Goal: Information Seeking & Learning: Find specific page/section

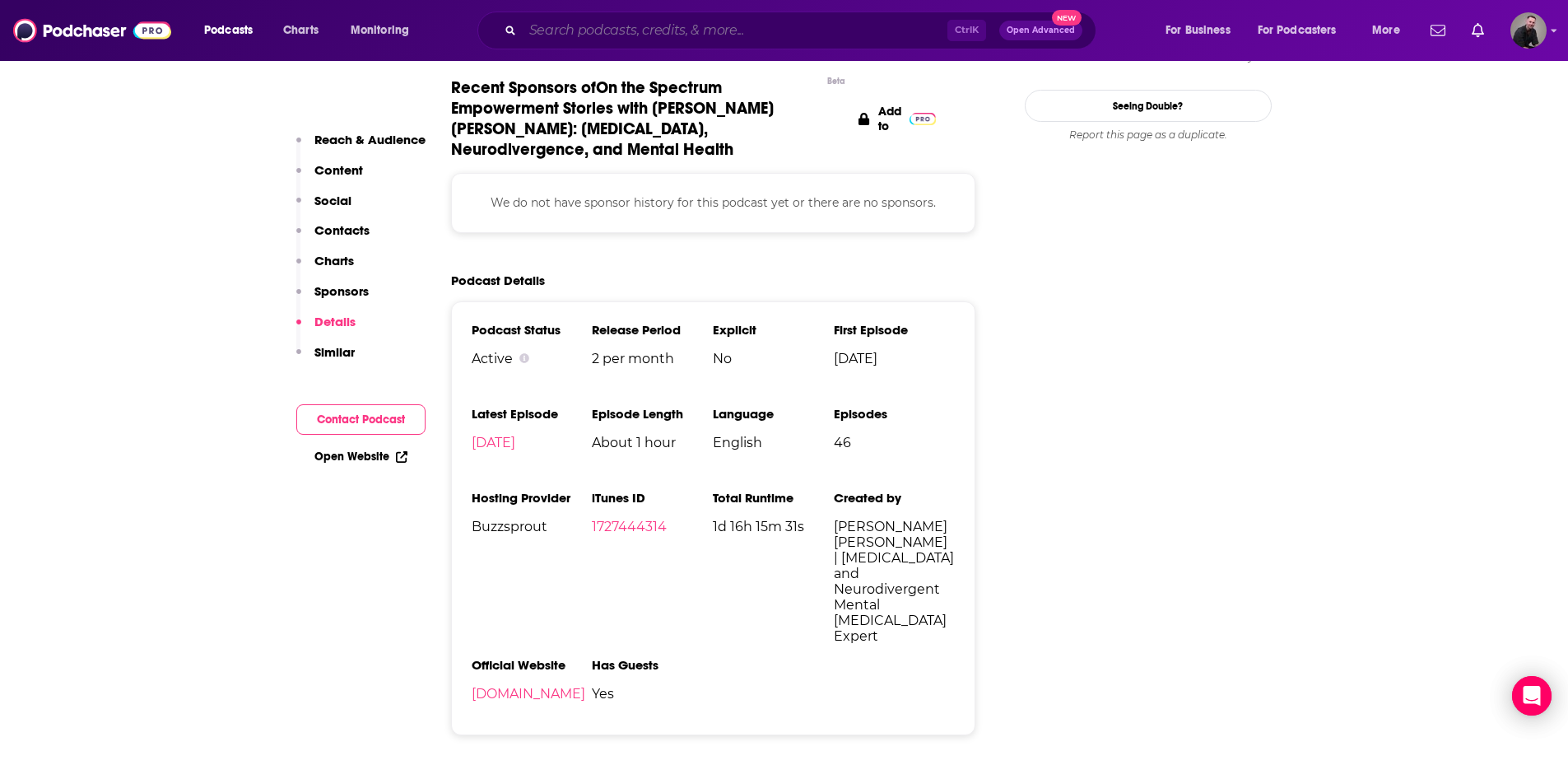
click at [608, 29] on input "Search podcasts, credits, & more..." at bounding box center [735, 30] width 425 height 26
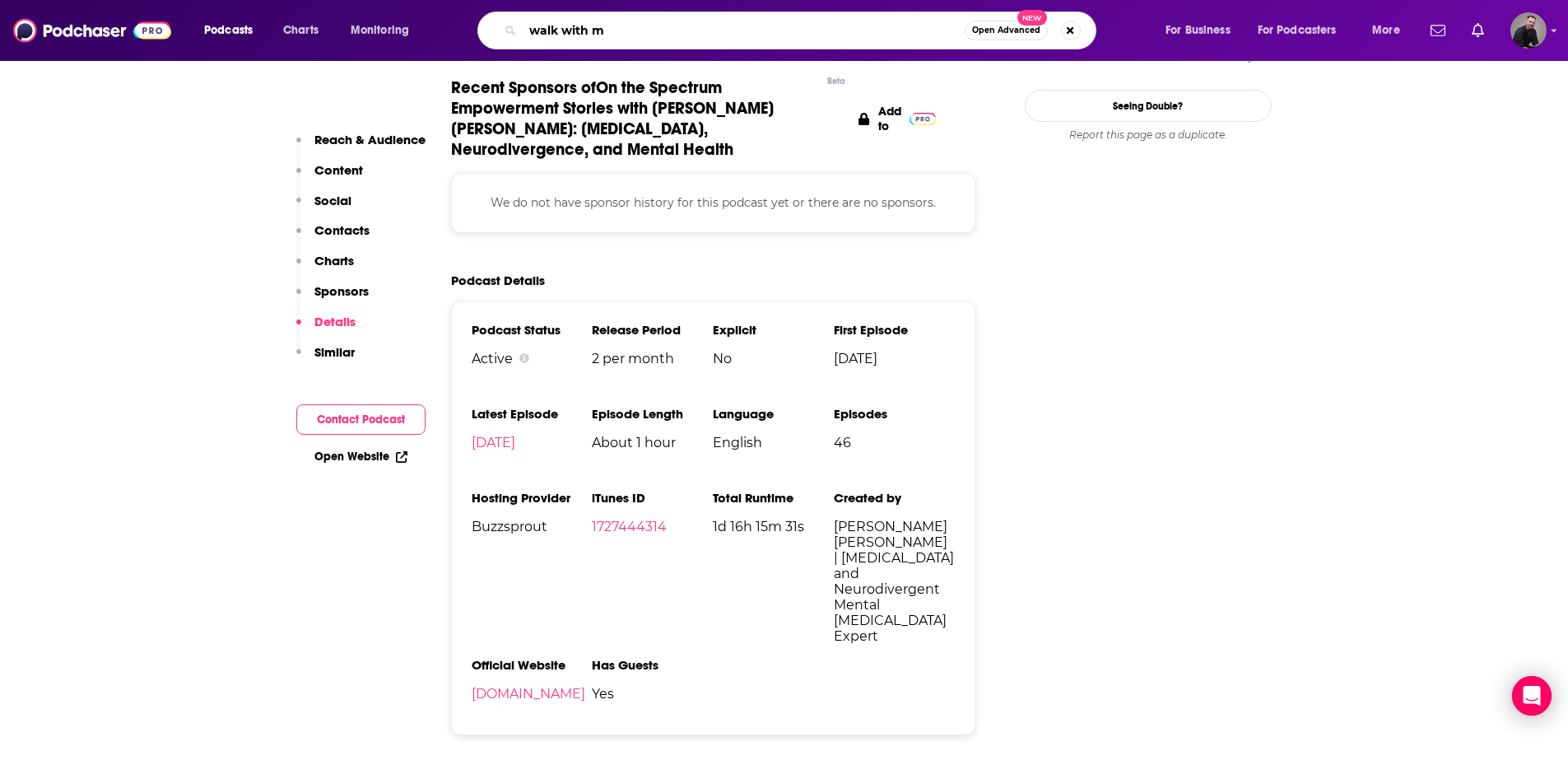
type input "walk with me"
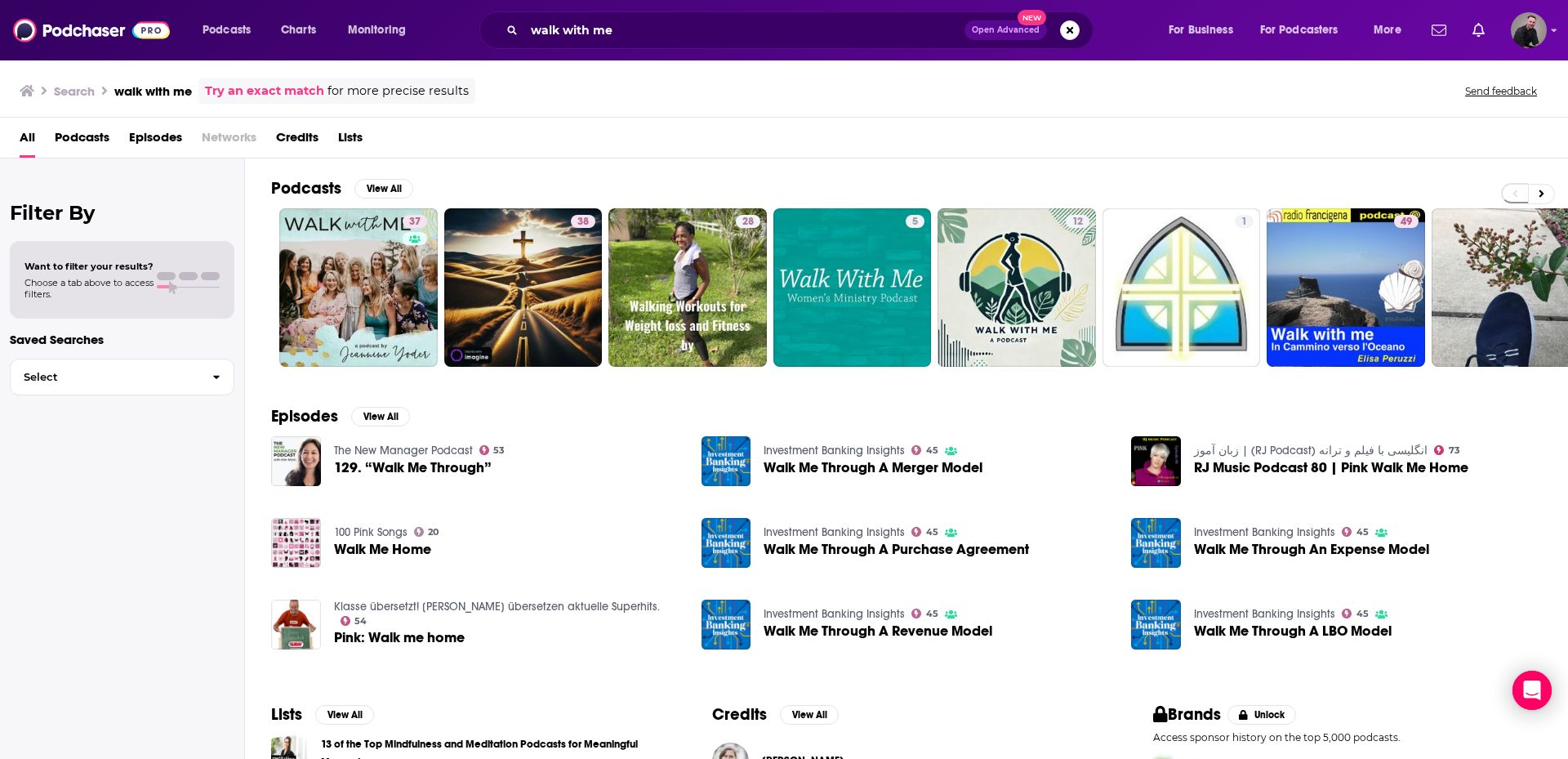
click at [91, 142] on span "Podcasts" at bounding box center [82, 141] width 55 height 34
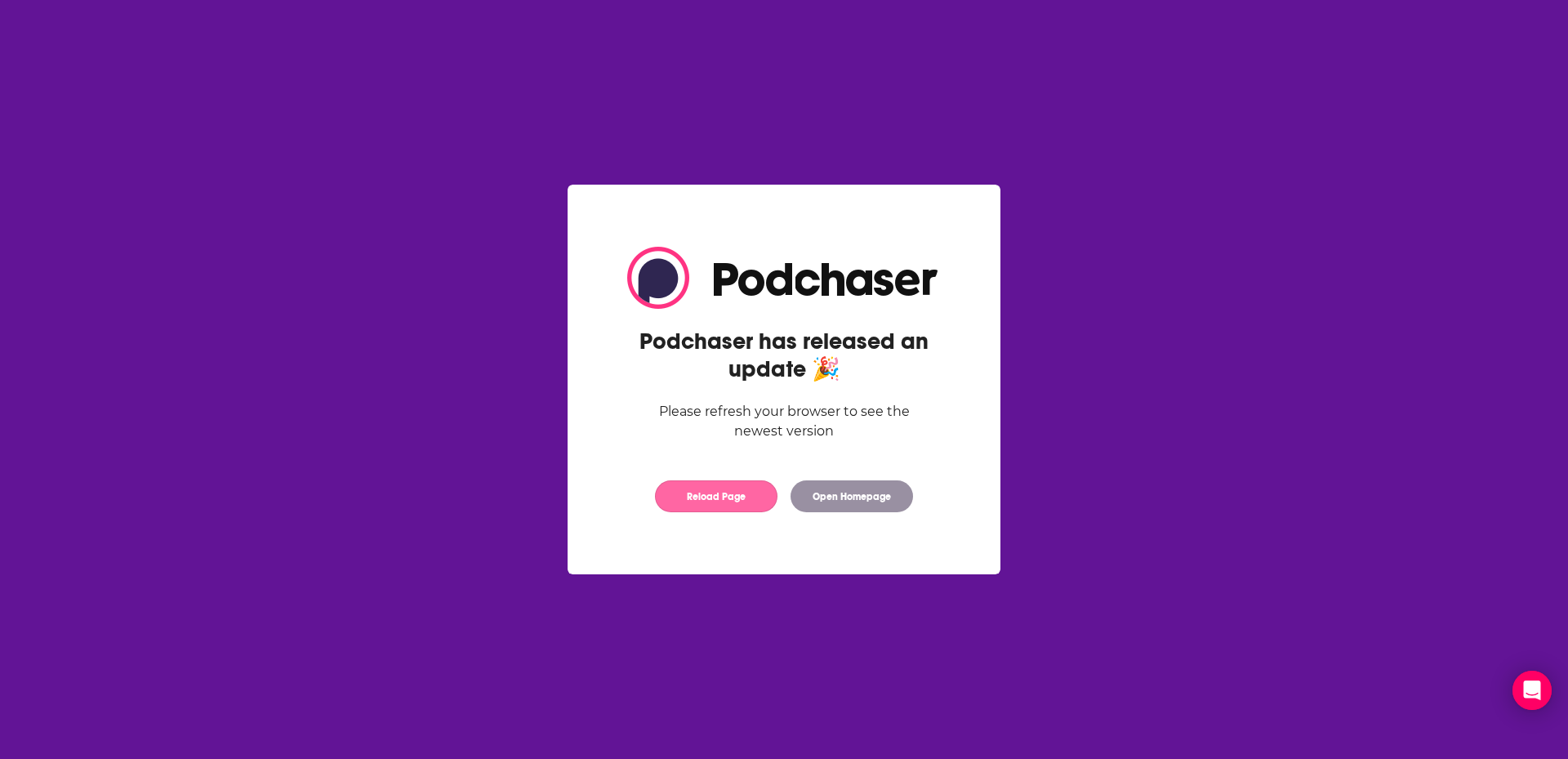
click at [737, 500] on button "Reload Page" at bounding box center [716, 496] width 122 height 32
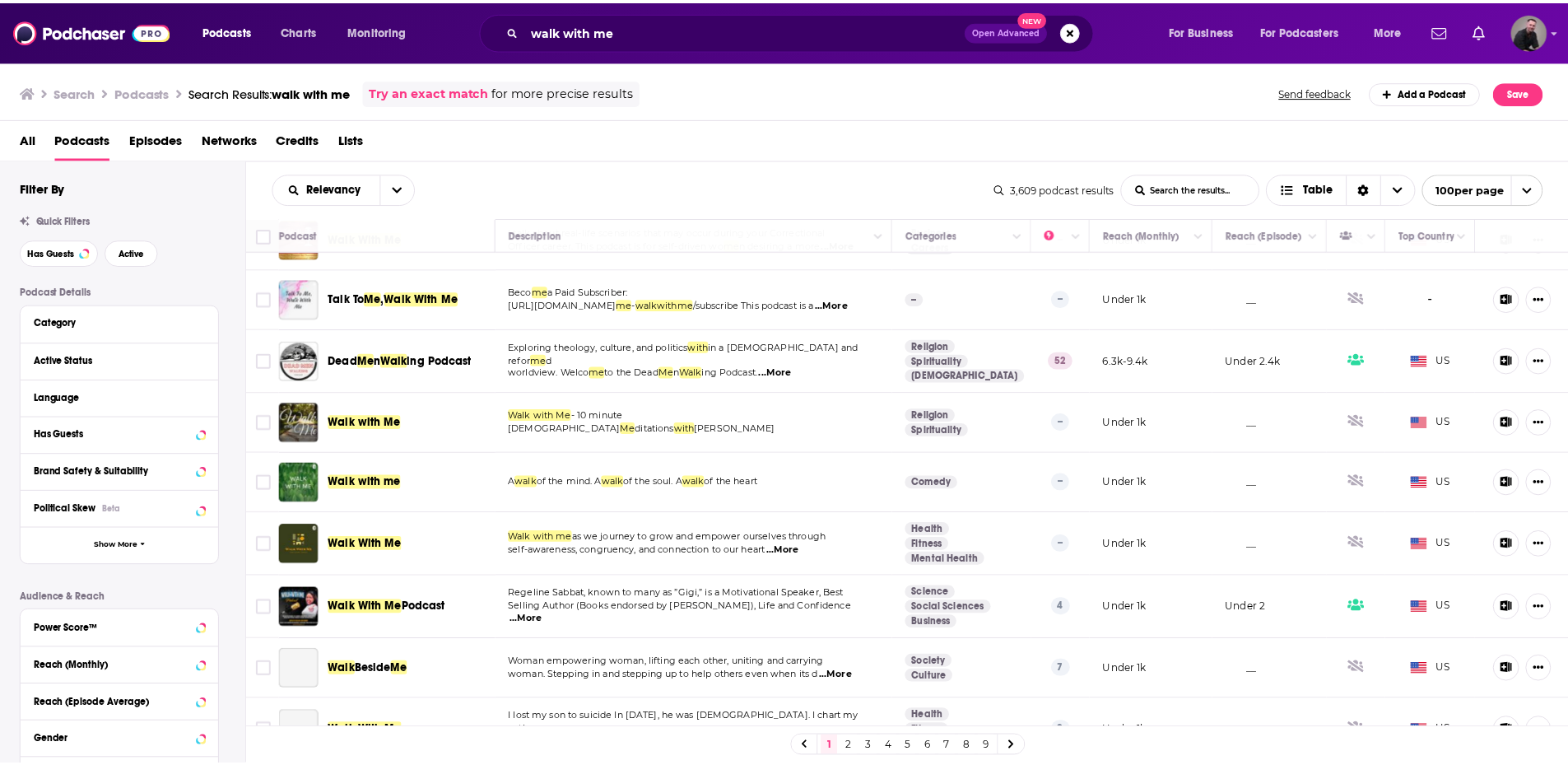
scroll to position [659, 0]
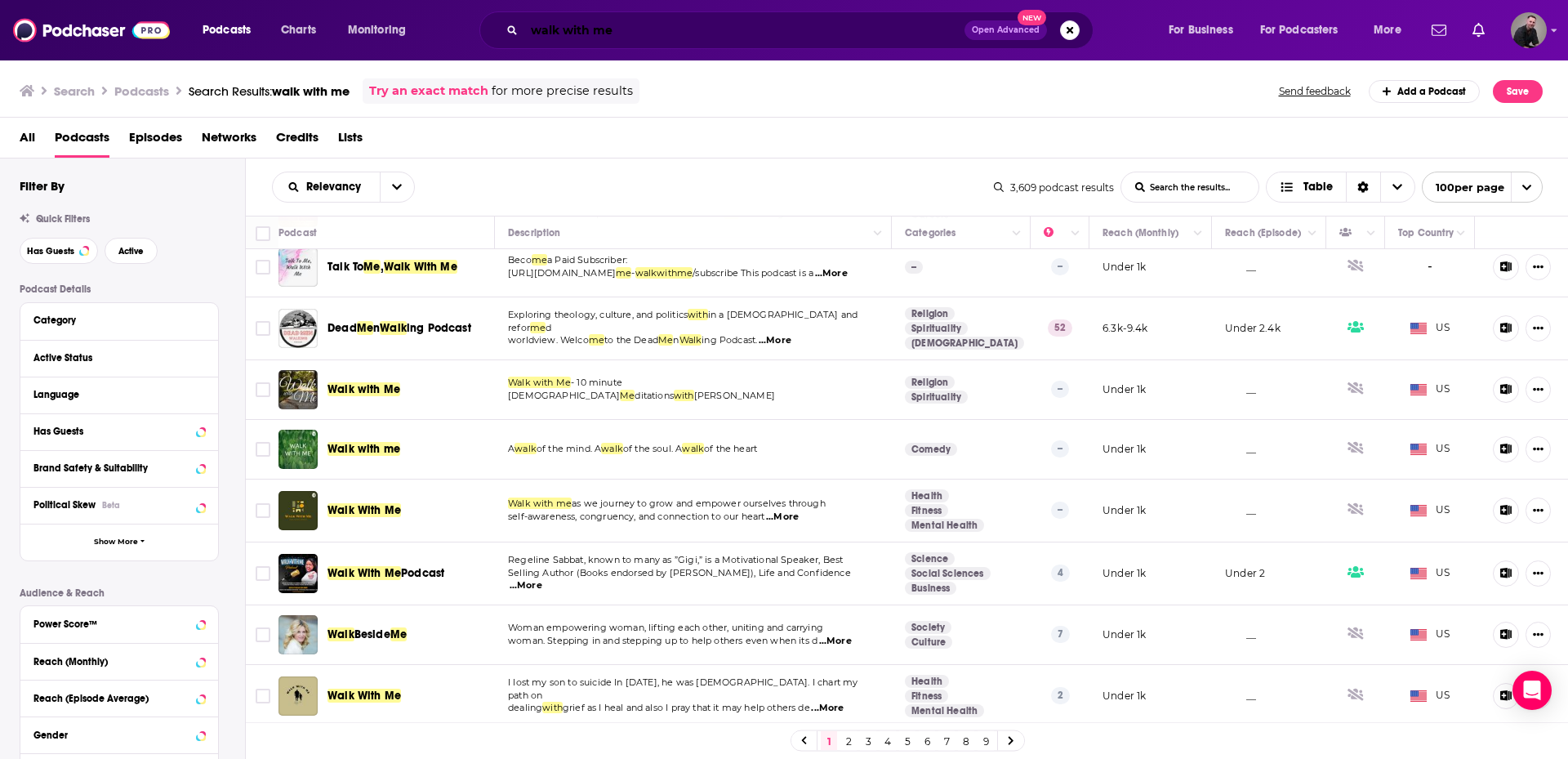
click at [646, 27] on input "walk with me" at bounding box center [743, 30] width 440 height 26
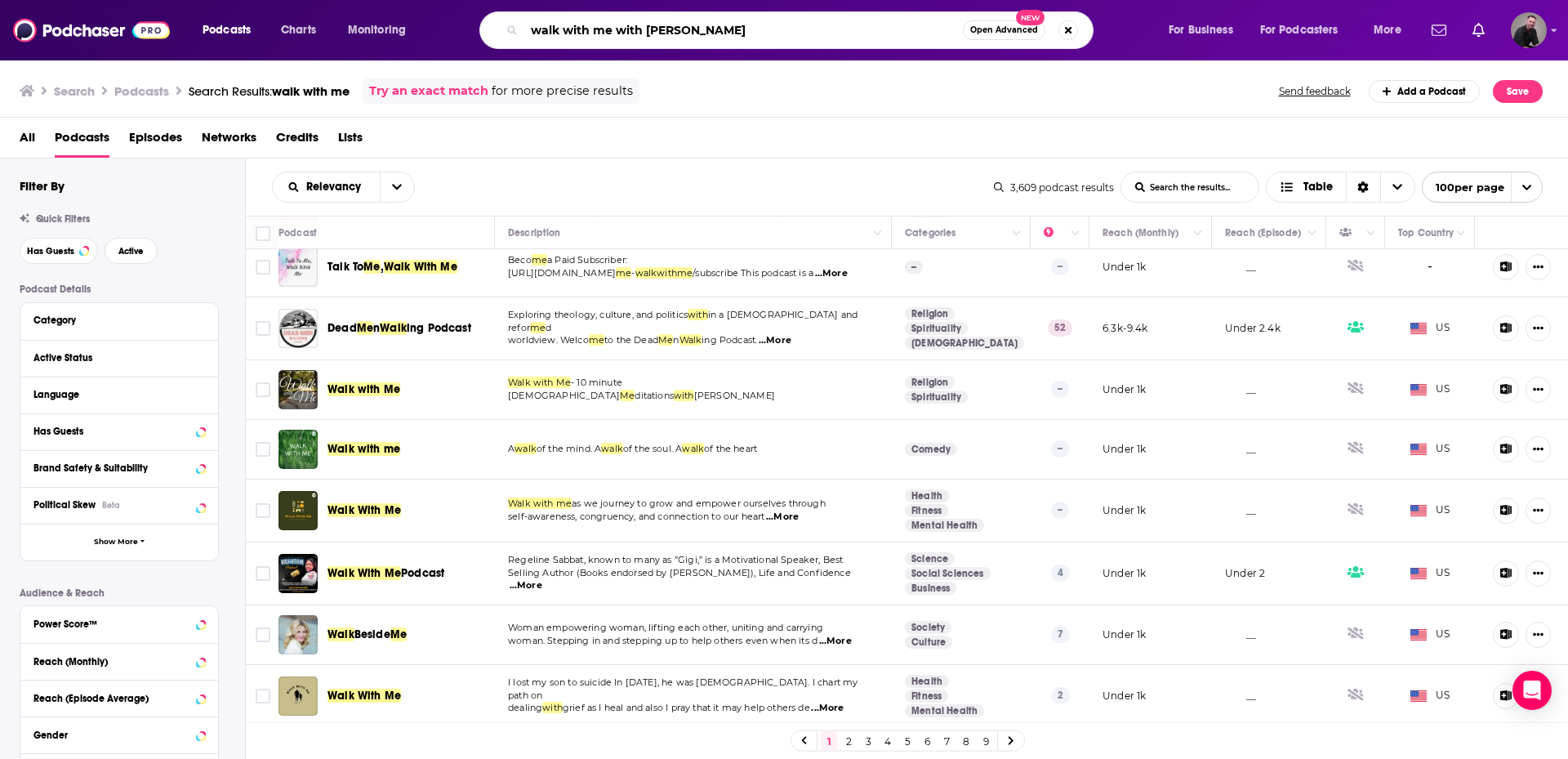
type input "walk with me with rob pollard"
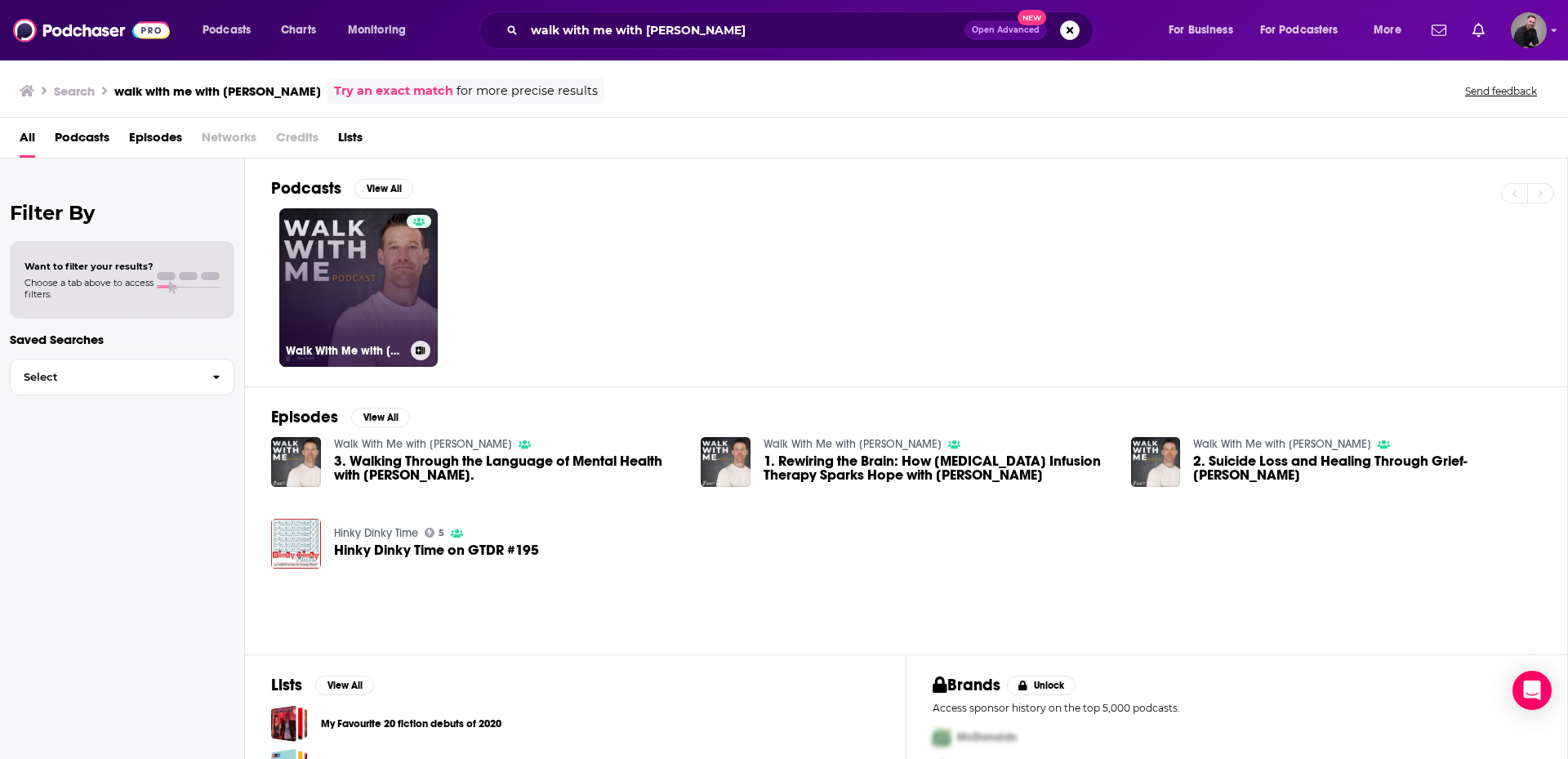
click at [352, 265] on link "Walk With Me with Robb Pollard" at bounding box center [358, 287] width 158 height 158
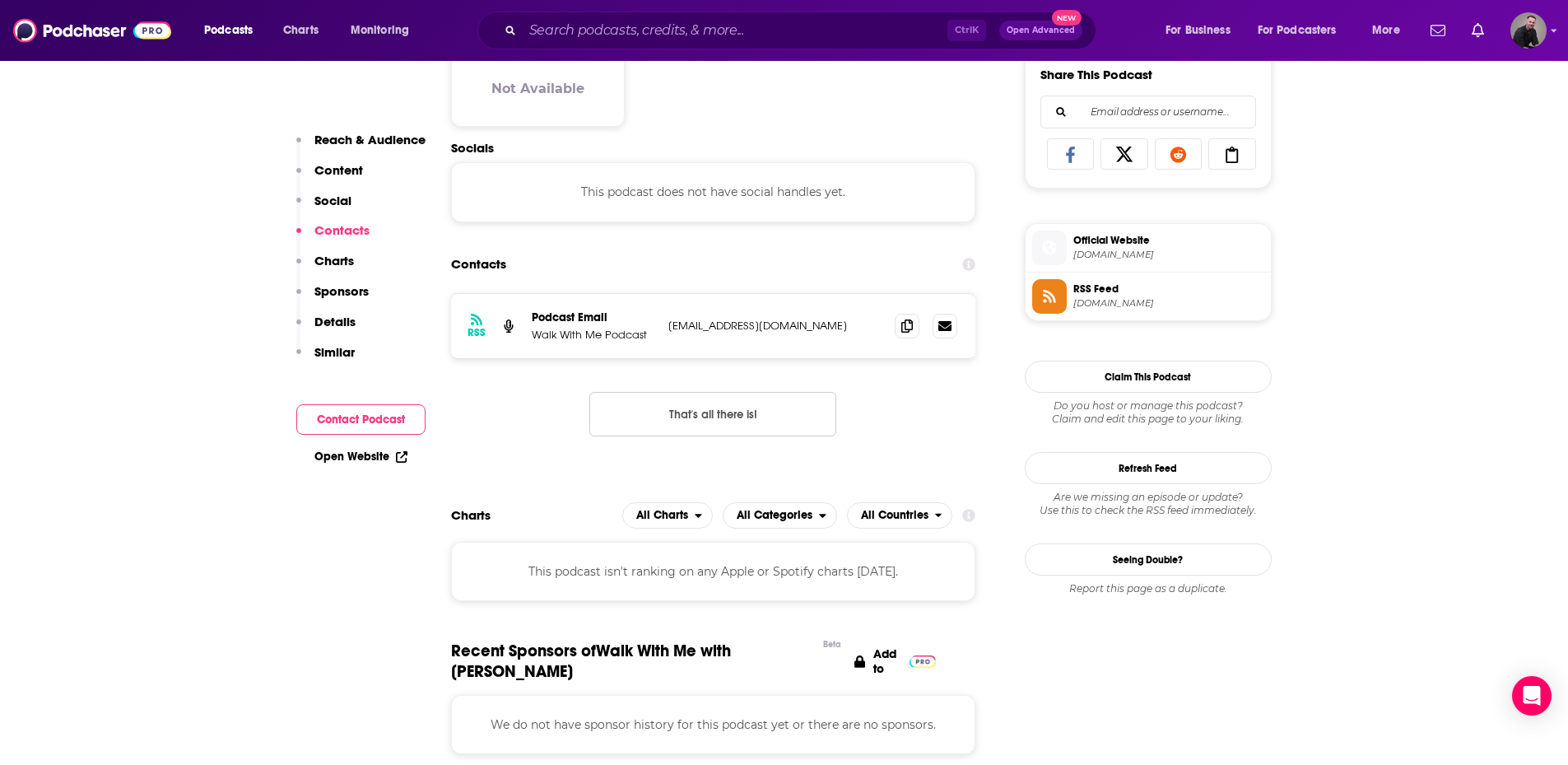
scroll to position [1070, 0]
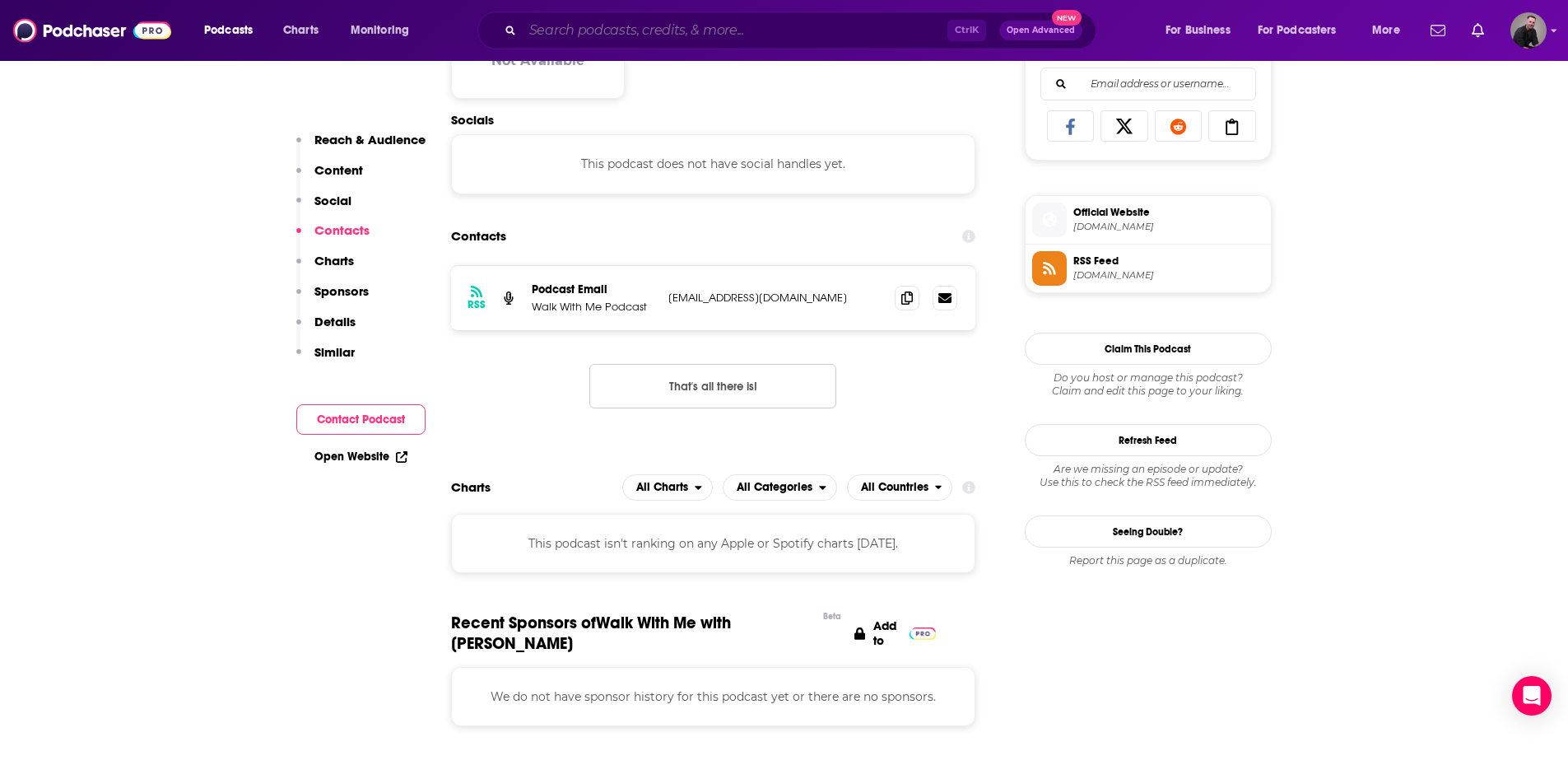
click at [570, 35] on input "Search podcasts, credits, & more..." at bounding box center [735, 30] width 425 height 26
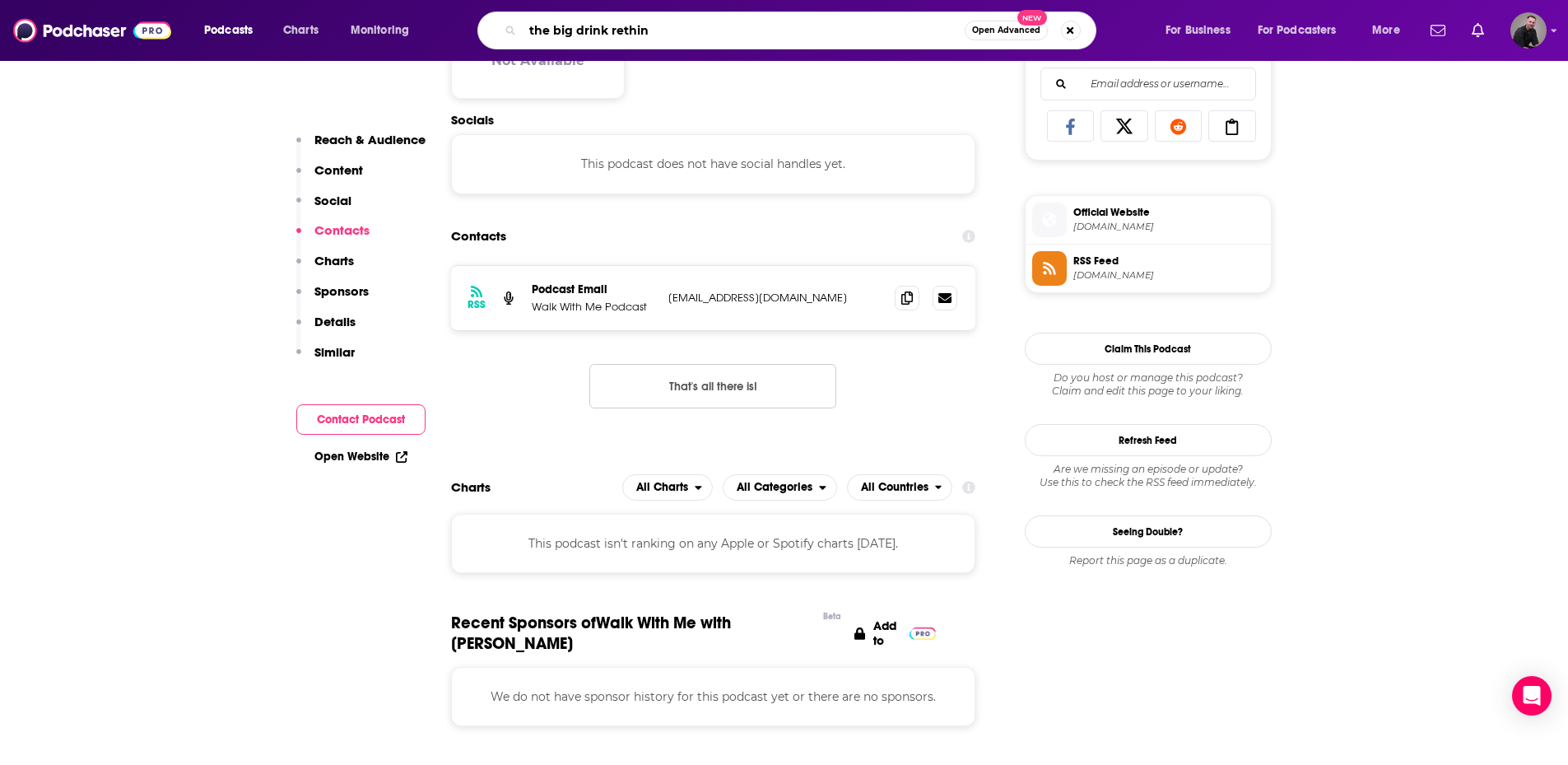
type input "the big drink rethink"
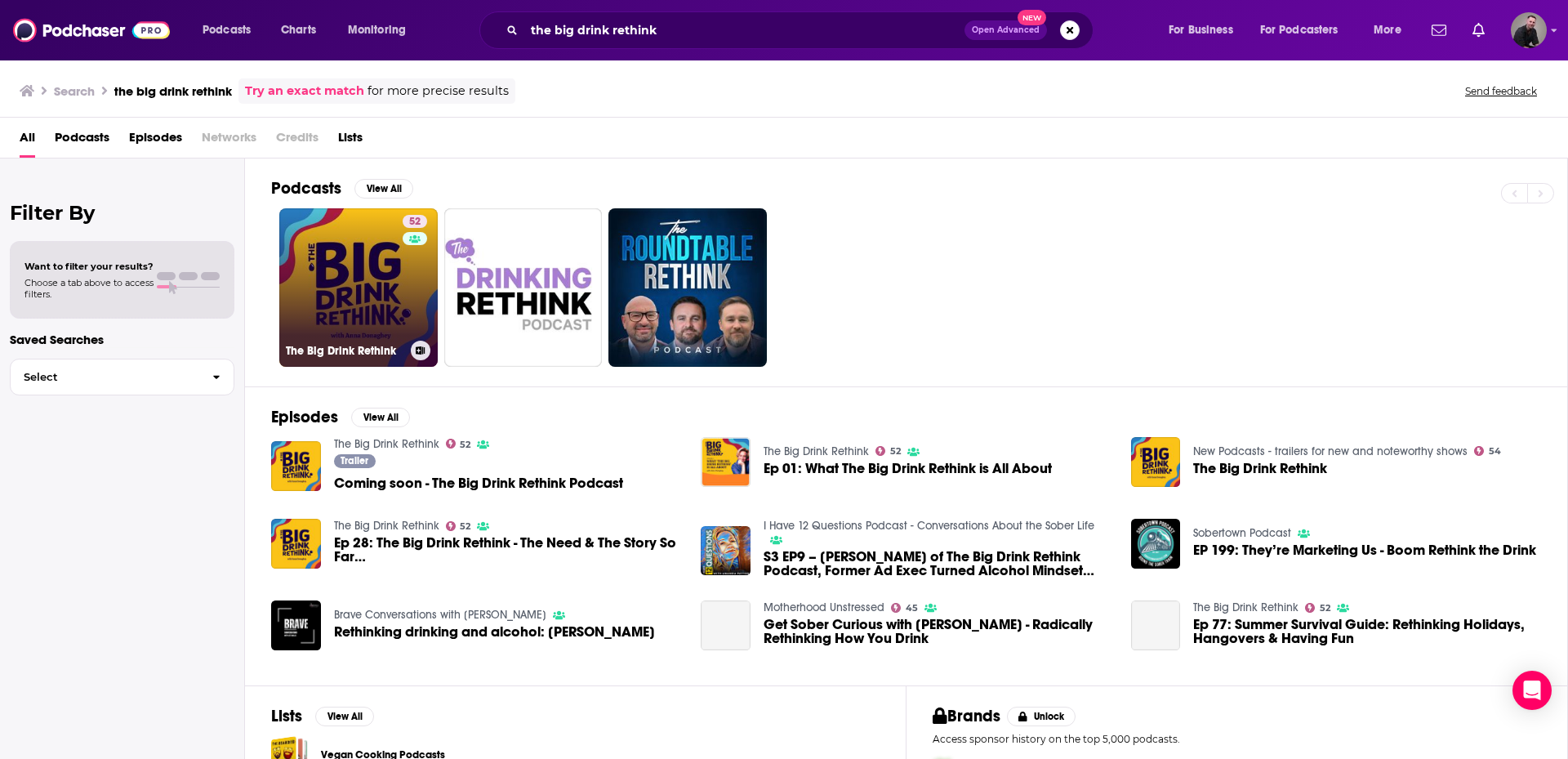
click at [379, 280] on link "52 The Big Drink Rethink" at bounding box center [358, 287] width 158 height 158
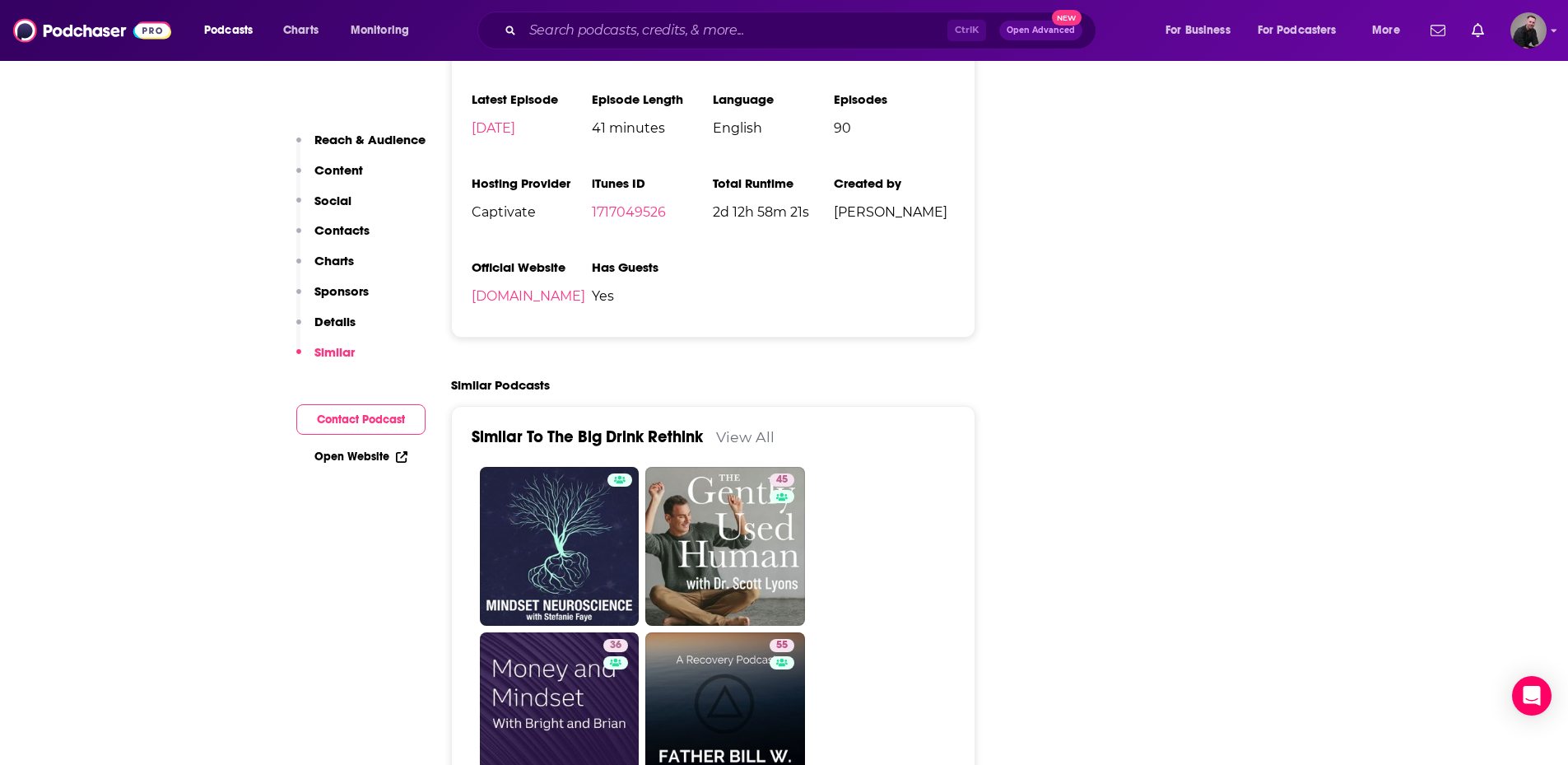
scroll to position [2305, 0]
